Goal: Task Accomplishment & Management: Manage account settings

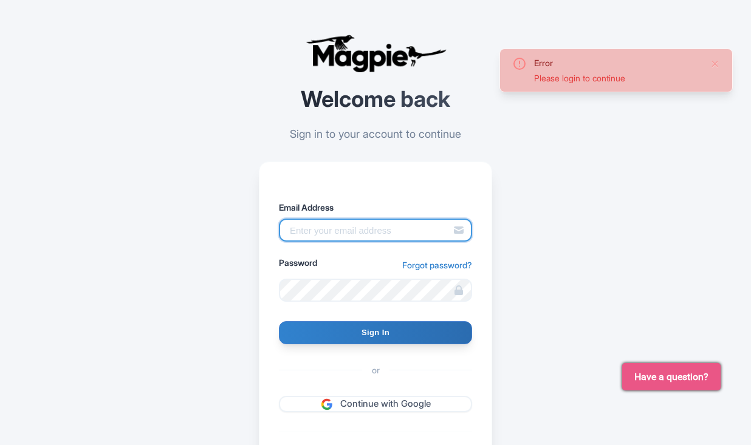
type input "[PERSON_NAME][DOMAIN_NAME][EMAIL_ADDRESS][PERSON_NAME][DOMAIN_NAME]"
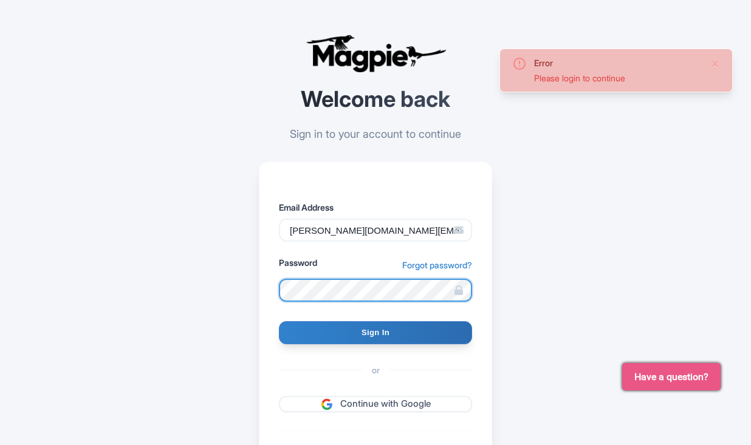
click at [375, 332] on input "Sign In" at bounding box center [375, 332] width 193 height 23
type input "Signing in..."
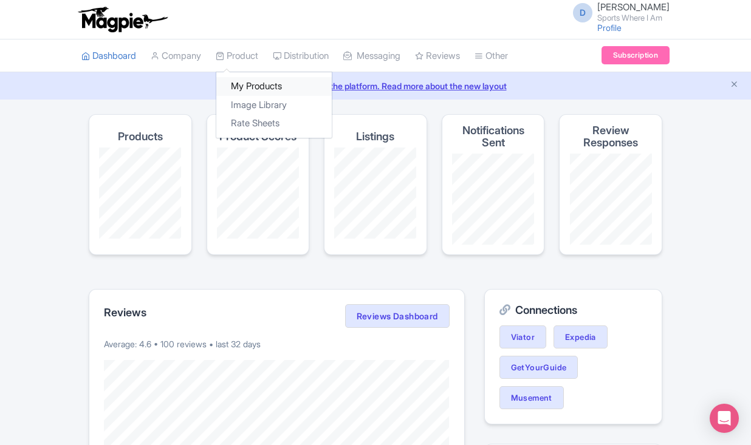
click at [237, 84] on link "My Products" at bounding box center [273, 86] width 115 height 19
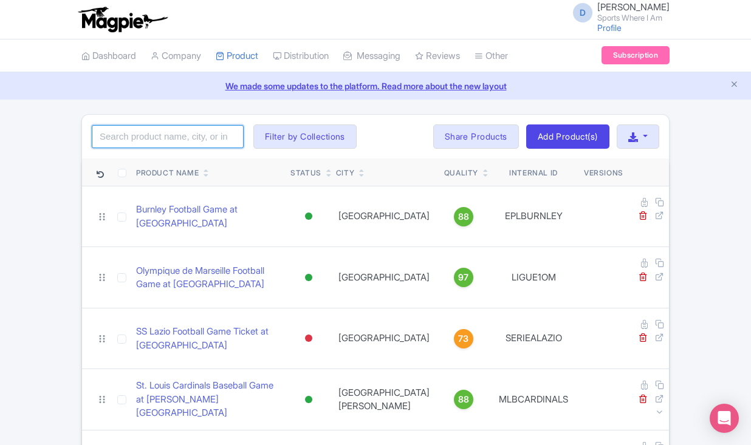
click at [200, 142] on input "search" at bounding box center [168, 136] width 152 height 23
type input "mammoth"
